Goal: Check status

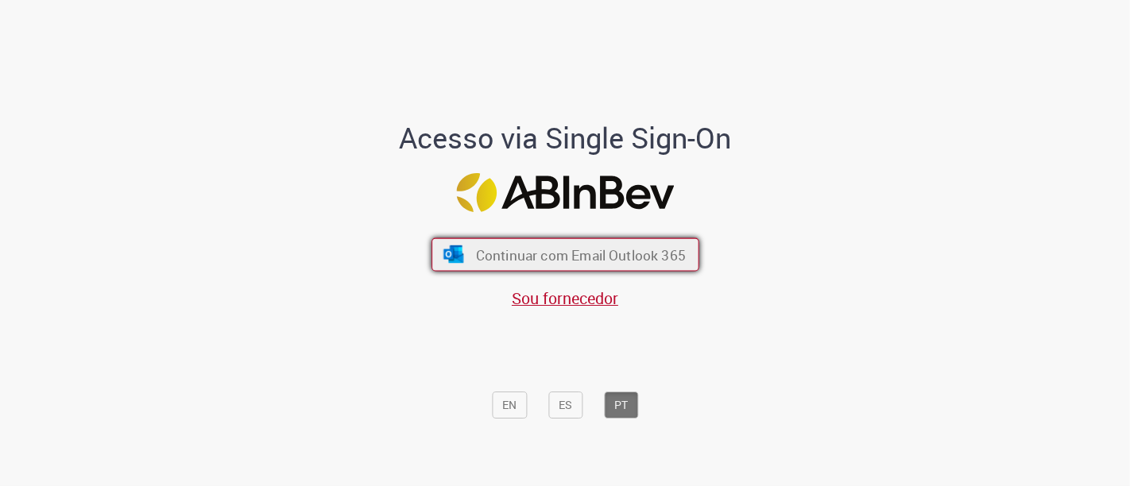
click at [488, 238] on button "Continuar com Email Outlook 365" at bounding box center [565, 254] width 268 height 33
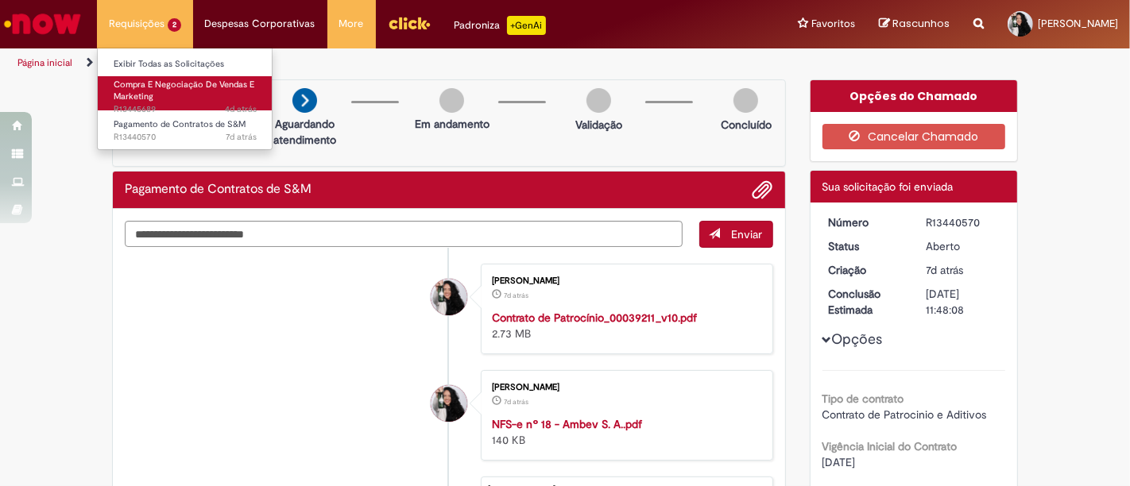
click at [150, 83] on span "Compra E Negociação De Vendas E Marketing" at bounding box center [184, 91] width 141 height 25
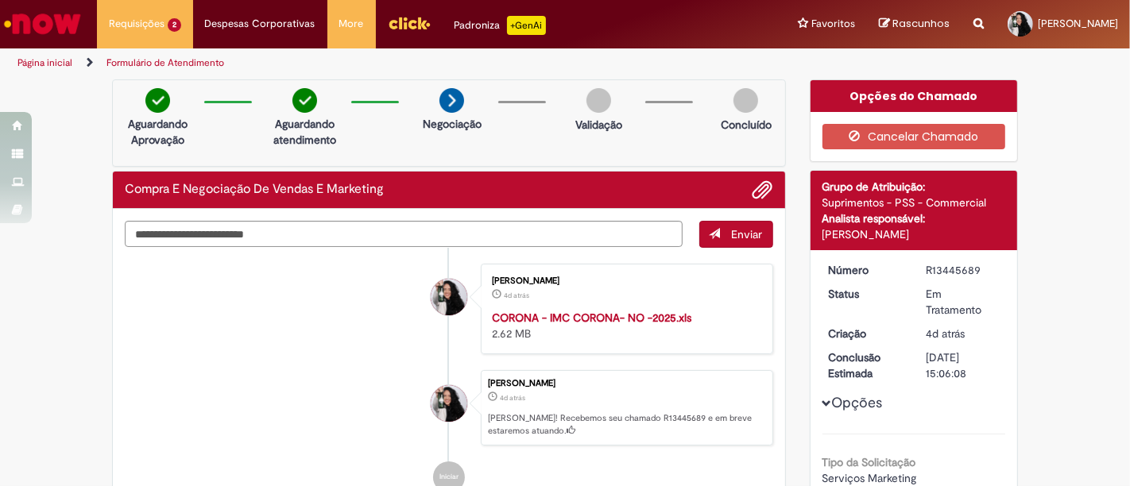
click at [156, 330] on li "[PERSON_NAME] 4d atrás 4 dias atrás CORONA - IMC CORONA- NO -2025.xls 2.62 MB" at bounding box center [449, 309] width 648 height 91
